Goal: Feedback & Contribution: Submit feedback/report problem

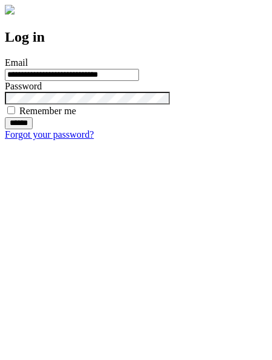
type input "**********"
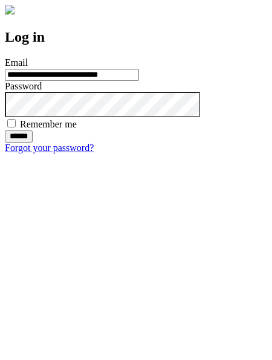
click at [33, 143] on input "******" at bounding box center [19, 136] width 28 height 12
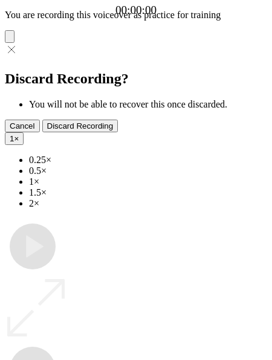
type input "**********"
